Goal: Check status: Check status

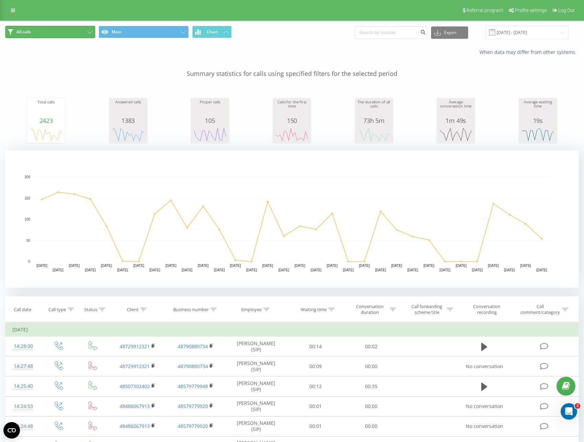
click at [77, 35] on button "All calls" at bounding box center [50, 32] width 90 height 12
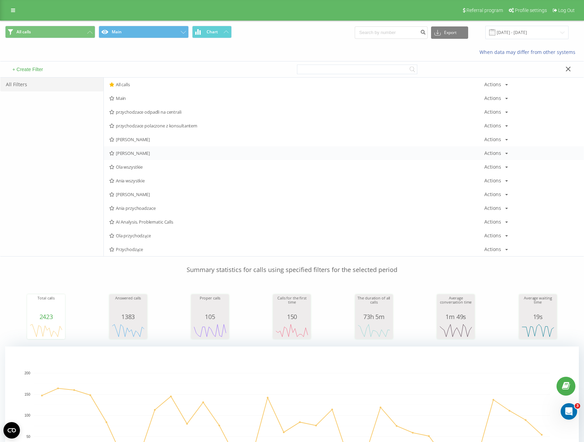
click at [131, 152] on span "[PERSON_NAME]" at bounding box center [296, 153] width 375 height 5
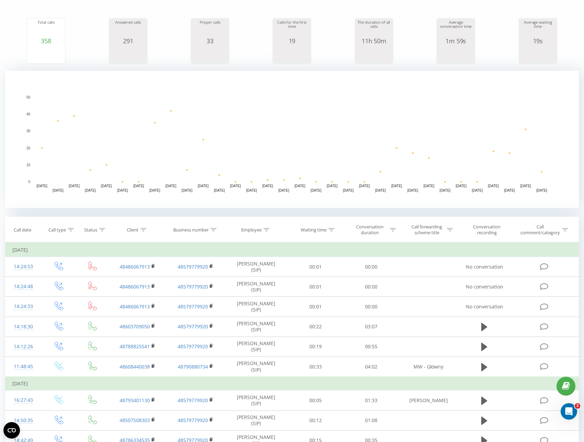
scroll to position [91, 0]
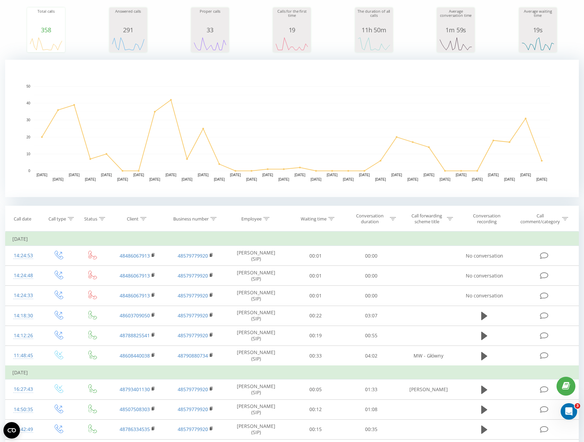
click at [196, 199] on div "[PERSON_NAME] wszystkie Main Chart Export .csv .xls .xlsx [DATE] - [DATE] When …" at bounding box center [292, 357] width 574 height 855
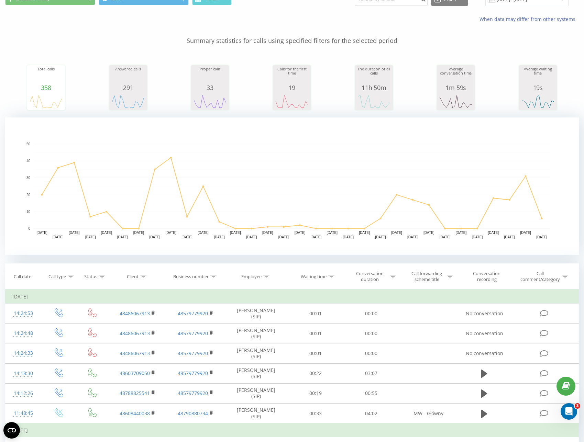
scroll to position [0, 0]
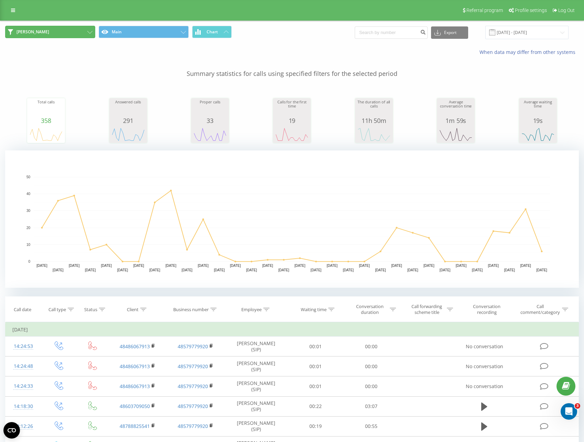
click at [56, 34] on button "[PERSON_NAME]" at bounding box center [50, 32] width 90 height 12
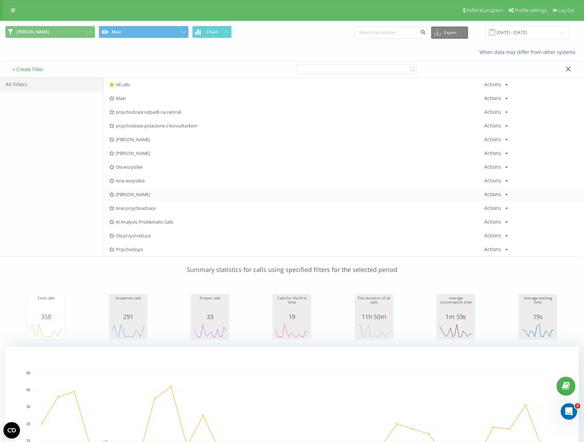
click at [134, 196] on span "[PERSON_NAME]" at bounding box center [296, 194] width 375 height 5
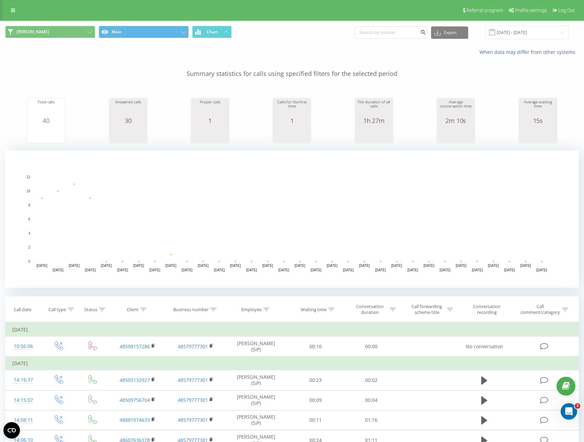
drag, startPoint x: 537, startPoint y: 270, endPoint x: 547, endPoint y: 270, distance: 10.0
click at [547, 270] on text "[DATE]" at bounding box center [541, 270] width 11 height 4
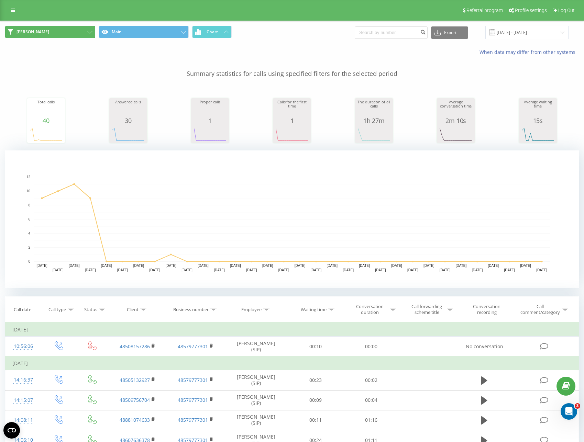
click at [57, 34] on button "[PERSON_NAME]" at bounding box center [50, 32] width 90 height 12
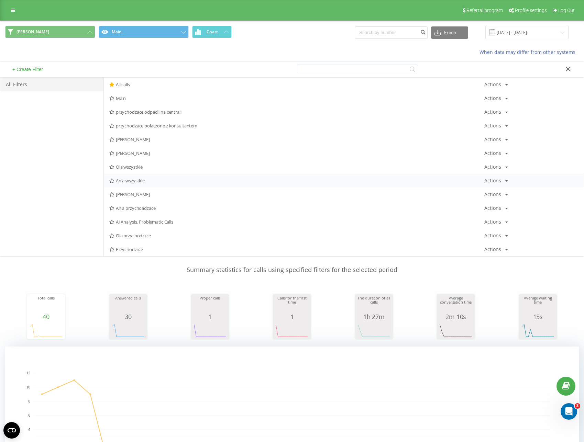
click at [129, 180] on span "Ania wszystkie" at bounding box center [296, 180] width 375 height 5
